Goal: Find specific page/section: Find specific page/section

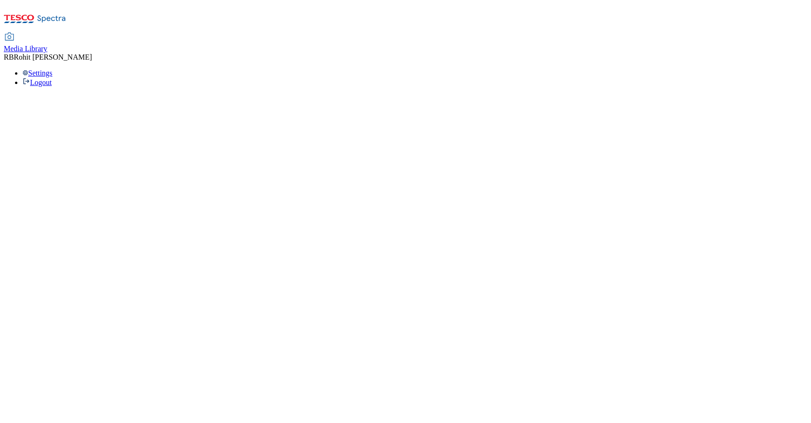
select select "flare-ghs-mktg"
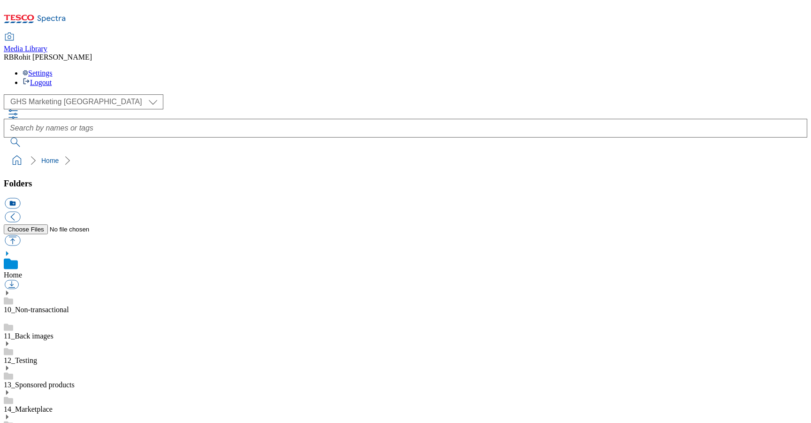
scroll to position [1, 0]
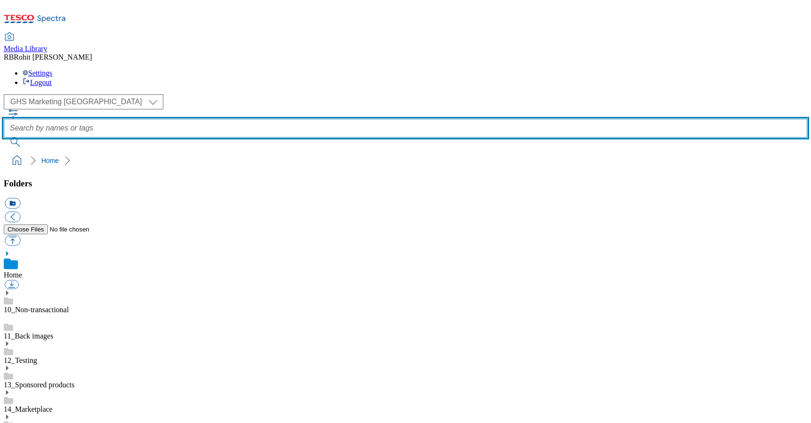
click at [337, 119] on input "text" at bounding box center [406, 128] width 804 height 19
type input "home"
click at [4, 138] on button "submit" at bounding box center [16, 142] width 24 height 9
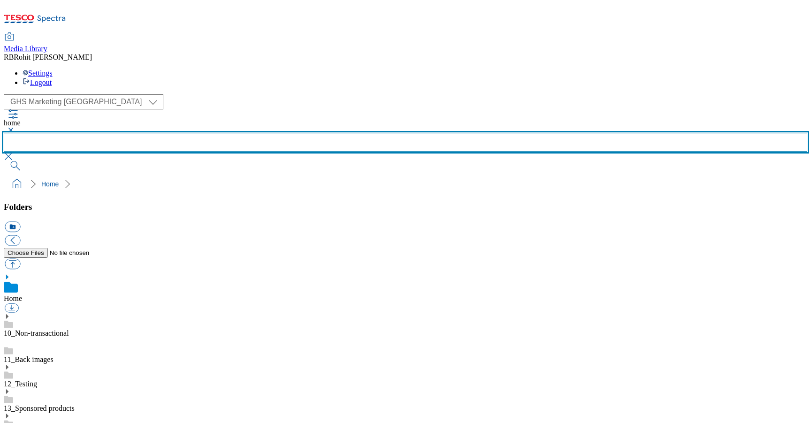
scroll to position [112, 0]
